Goal: Transaction & Acquisition: Book appointment/travel/reservation

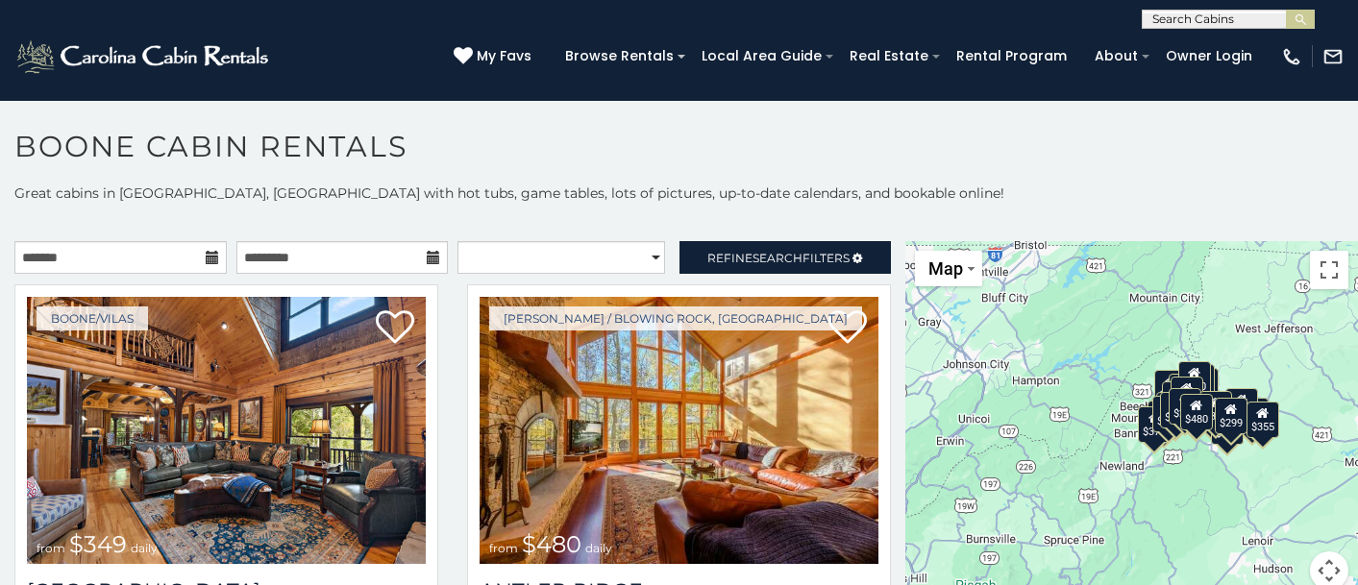
click at [211, 258] on icon at bounding box center [212, 257] width 13 height 13
click at [206, 258] on icon at bounding box center [212, 257] width 13 height 13
click at [156, 258] on input "text" at bounding box center [120, 257] width 212 height 33
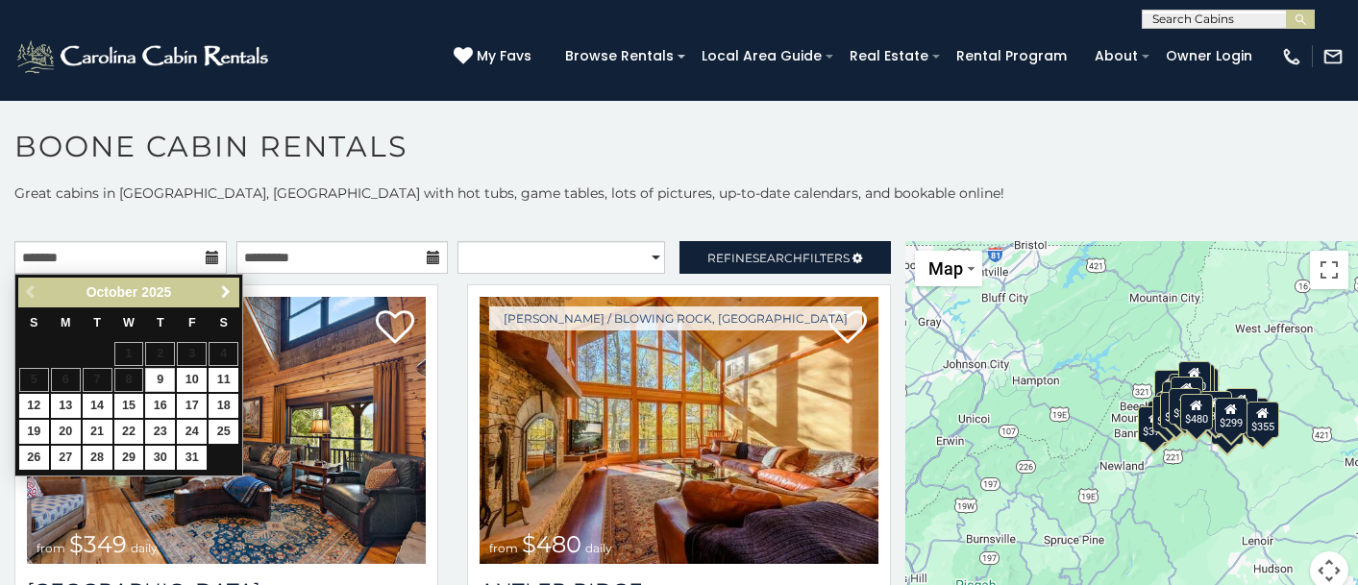
click at [229, 291] on span "Next" at bounding box center [225, 292] width 15 height 15
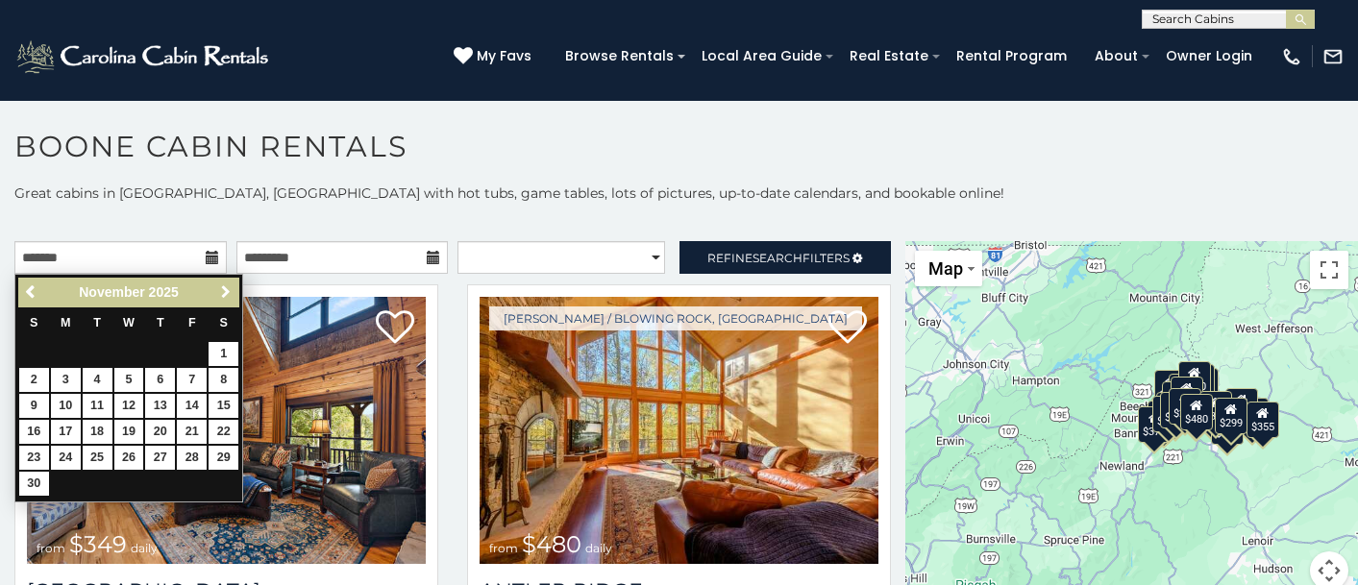
click at [229, 292] on span "Next" at bounding box center [225, 292] width 15 height 15
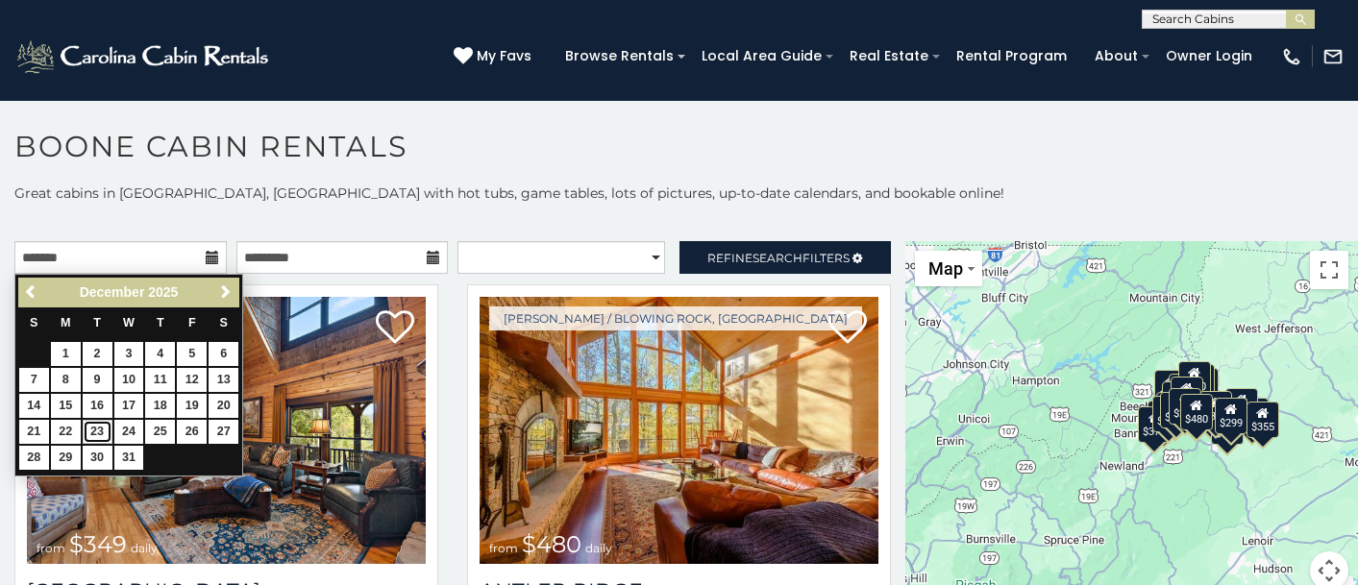
click at [98, 432] on link "23" at bounding box center [98, 432] width 30 height 24
type input "**********"
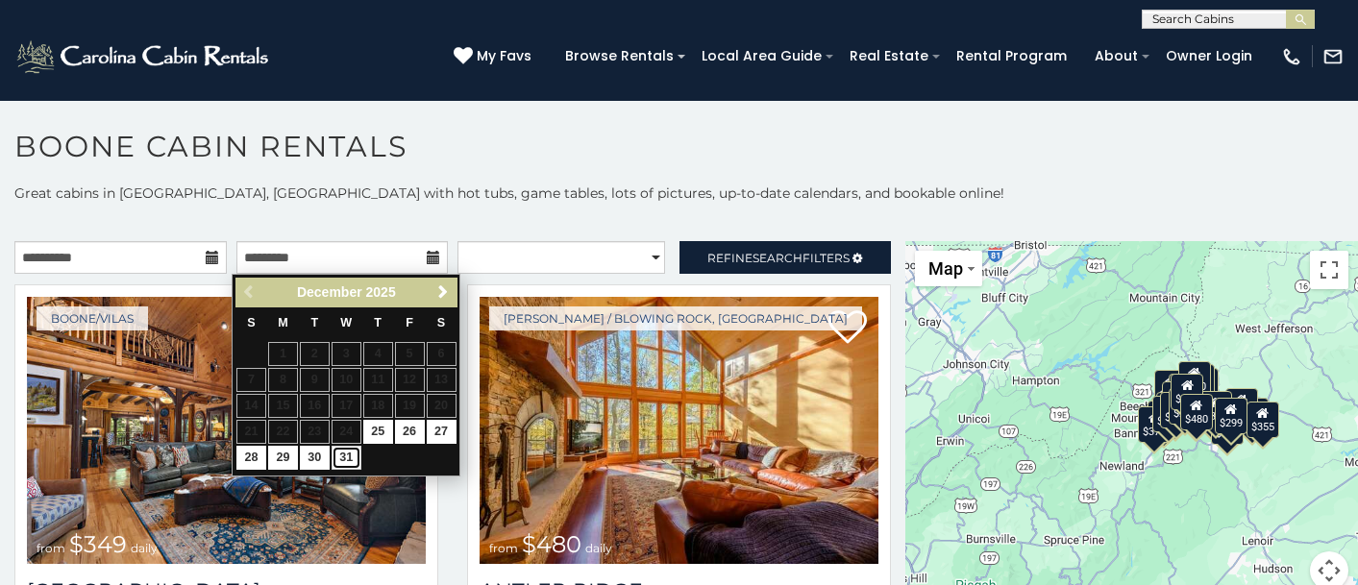
click at [349, 456] on link "31" at bounding box center [347, 458] width 30 height 24
type input "**********"
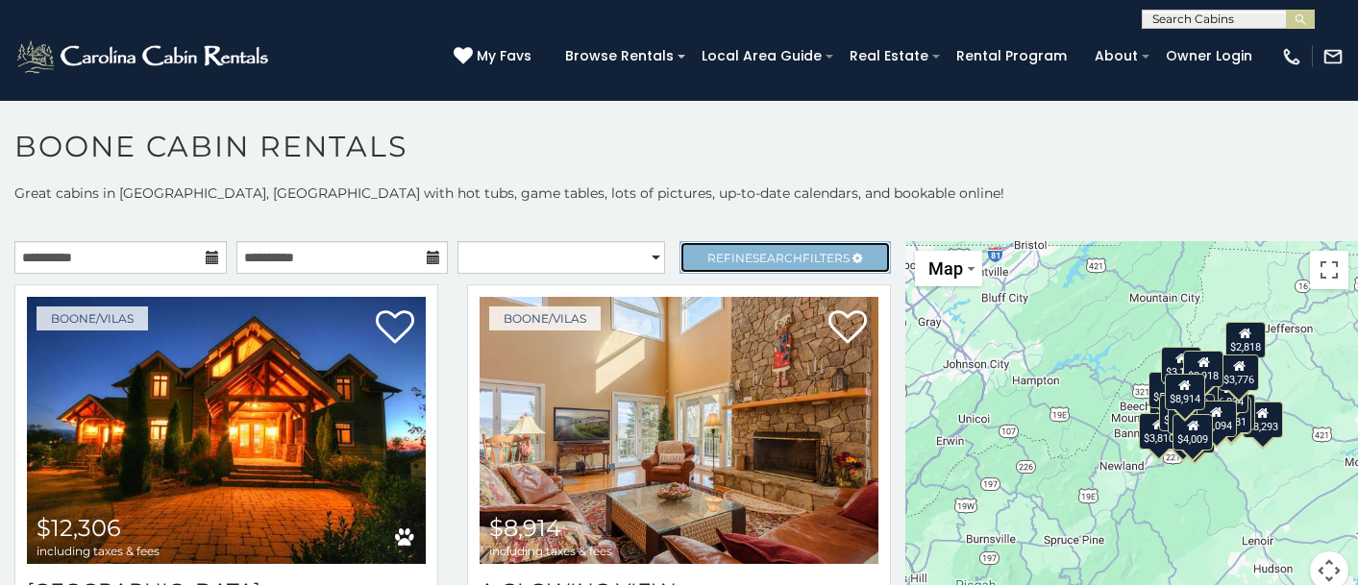
click at [746, 249] on link "Refine Search Filters" at bounding box center [786, 257] width 212 height 33
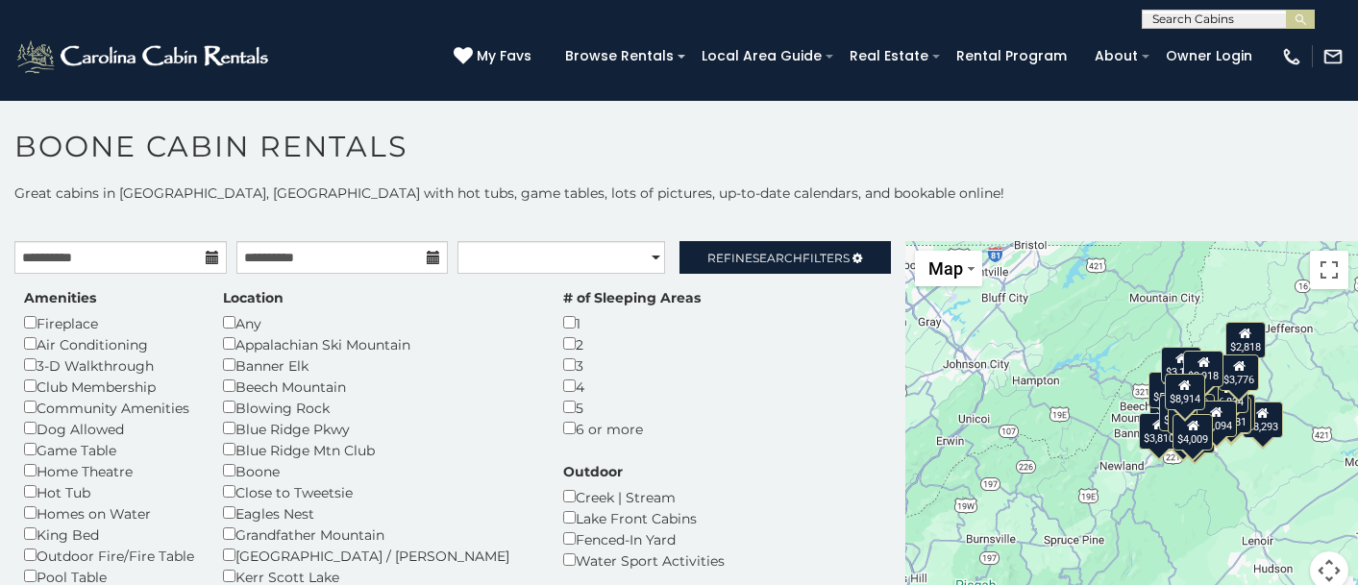
click at [73, 319] on div "Fireplace" at bounding box center [109, 322] width 170 height 21
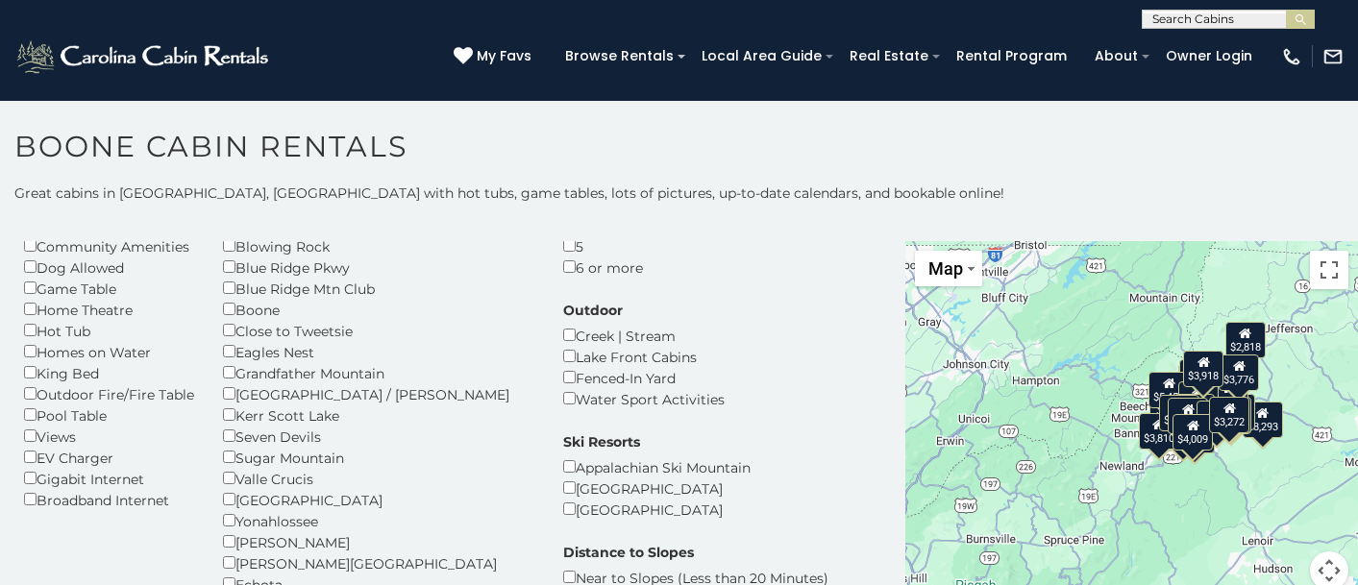
scroll to position [192, 0]
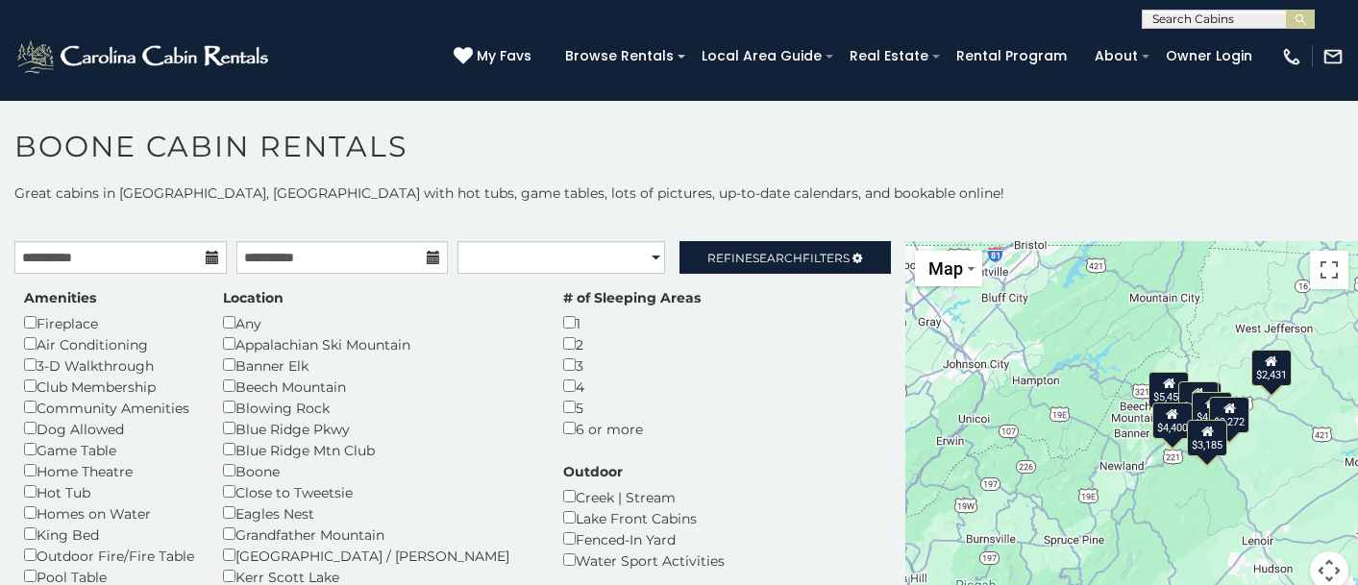
click at [236, 350] on div "Appalachian Ski Mountain" at bounding box center [378, 344] width 311 height 21
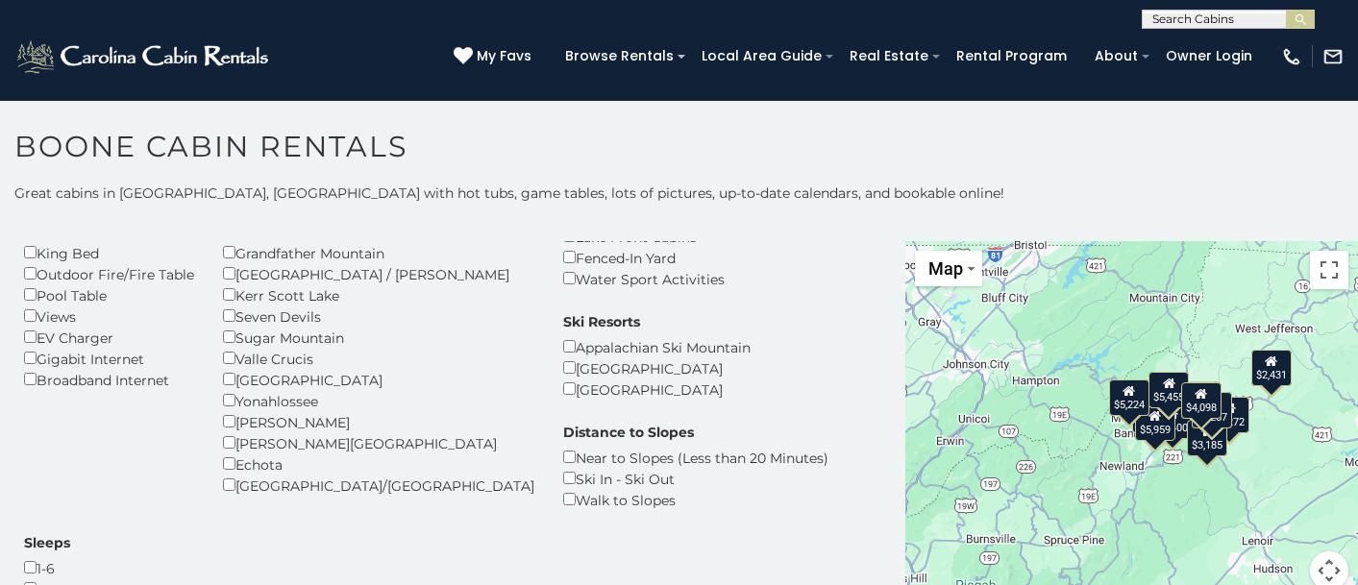
scroll to position [288, 0]
